Goal: Find specific page/section: Find specific page/section

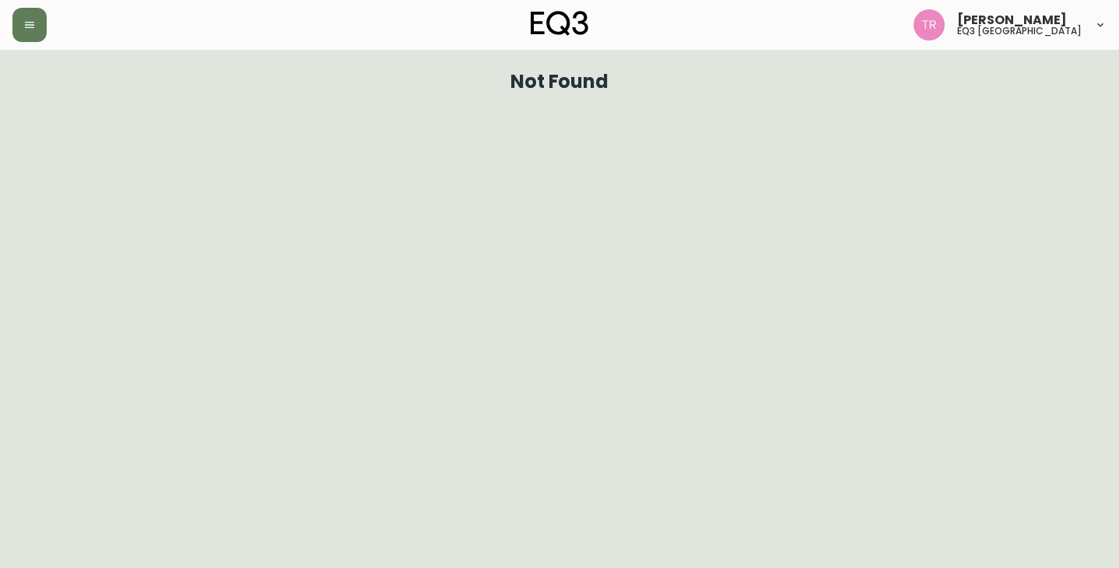
click at [1012, 33] on h5 "eq3 [GEOGRAPHIC_DATA]" at bounding box center [1020, 30] width 125 height 9
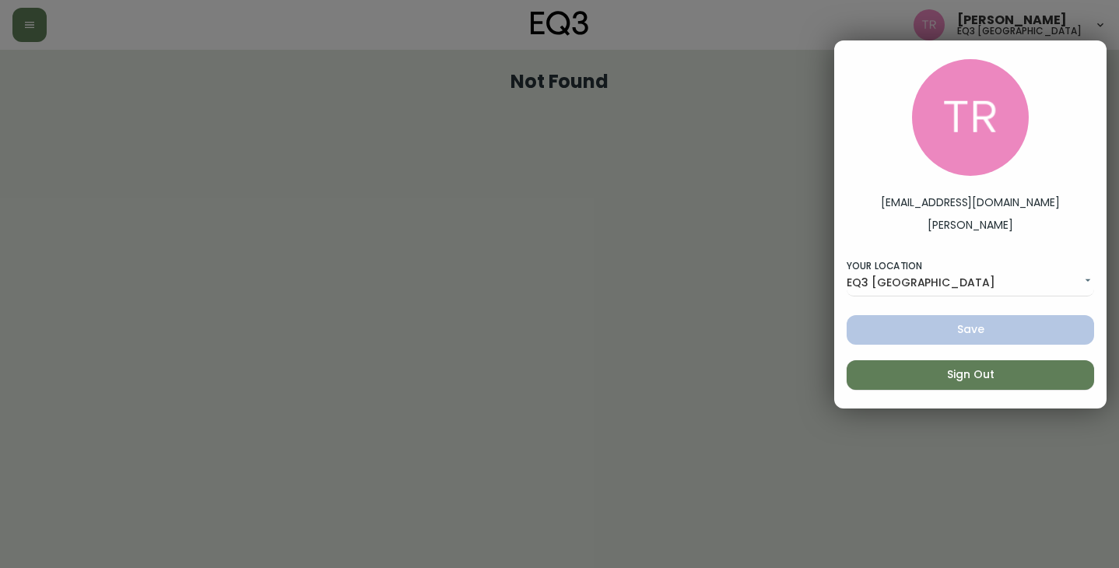
drag, startPoint x: 684, startPoint y: 68, endPoint x: 409, endPoint y: 69, distance: 274.0
click at [657, 72] on div at bounding box center [559, 284] width 1119 height 568
